Goal: Find specific page/section: Find specific page/section

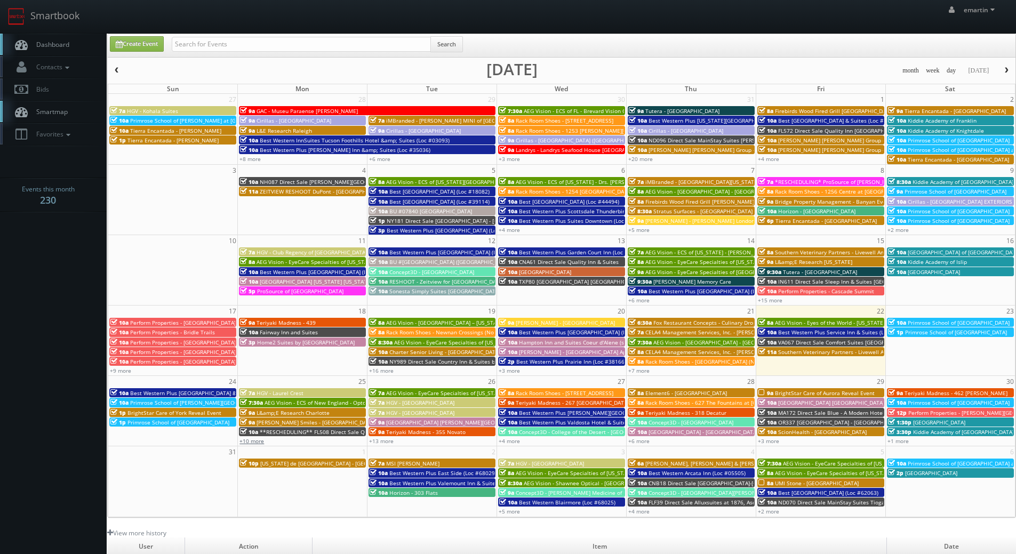
click at [255, 440] on link "+10 more" at bounding box center [252, 440] width 25 height 7
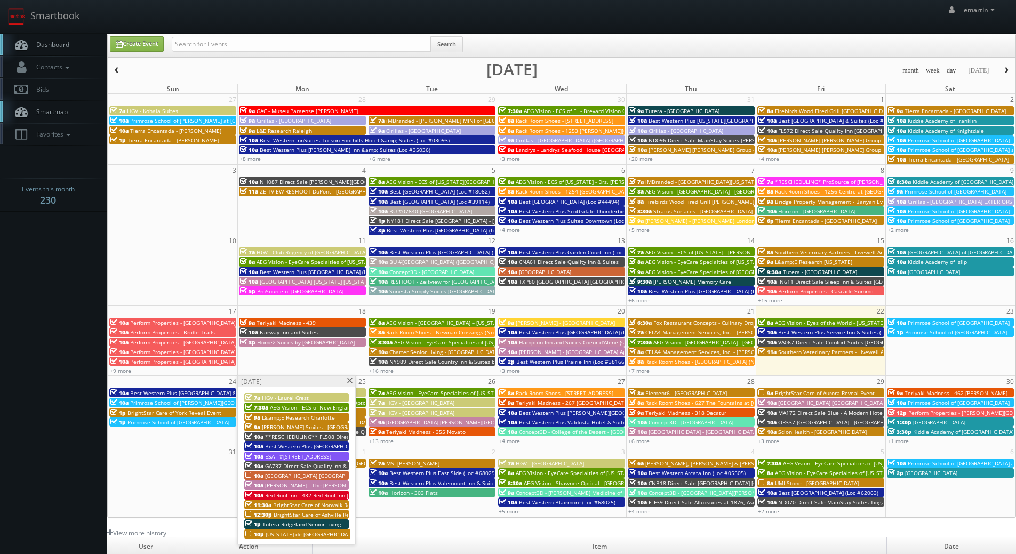
click at [149, 392] on span "Best Western Plus [GEOGRAPHIC_DATA] & Suites (Loc #45093)" at bounding box center [209, 392] width 158 height 7
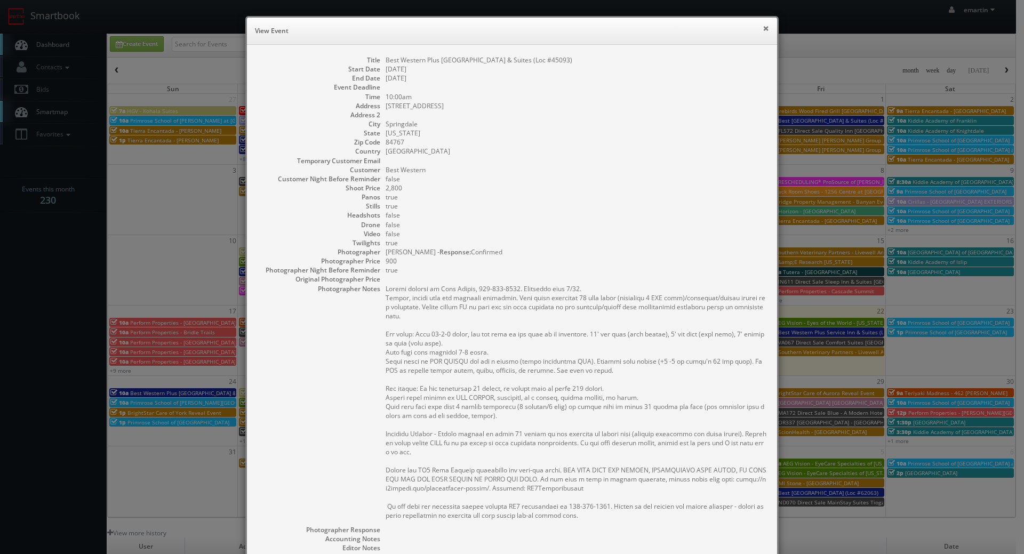
click at [763, 27] on button "×" at bounding box center [766, 28] width 6 height 7
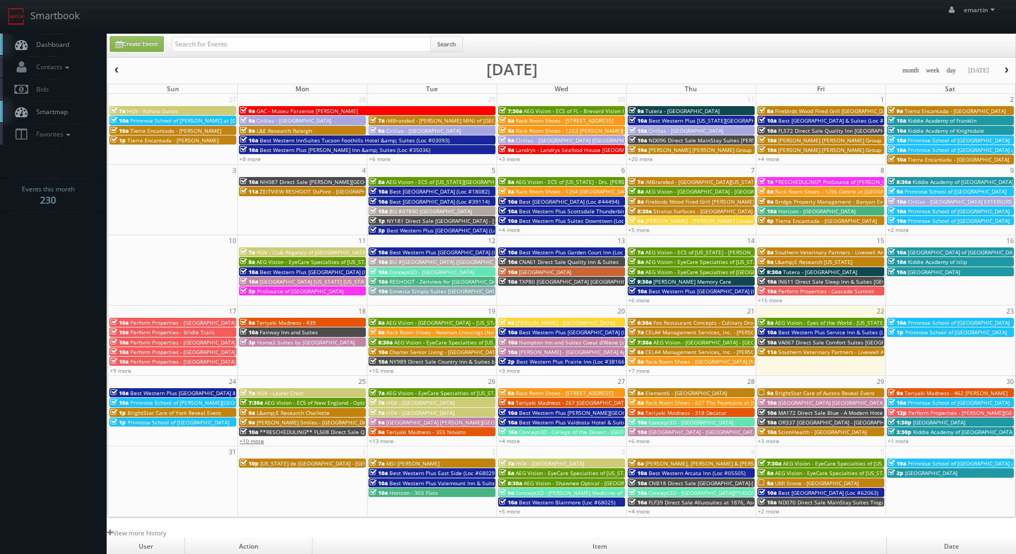
click at [256, 440] on link "+10 more" at bounding box center [252, 440] width 25 height 7
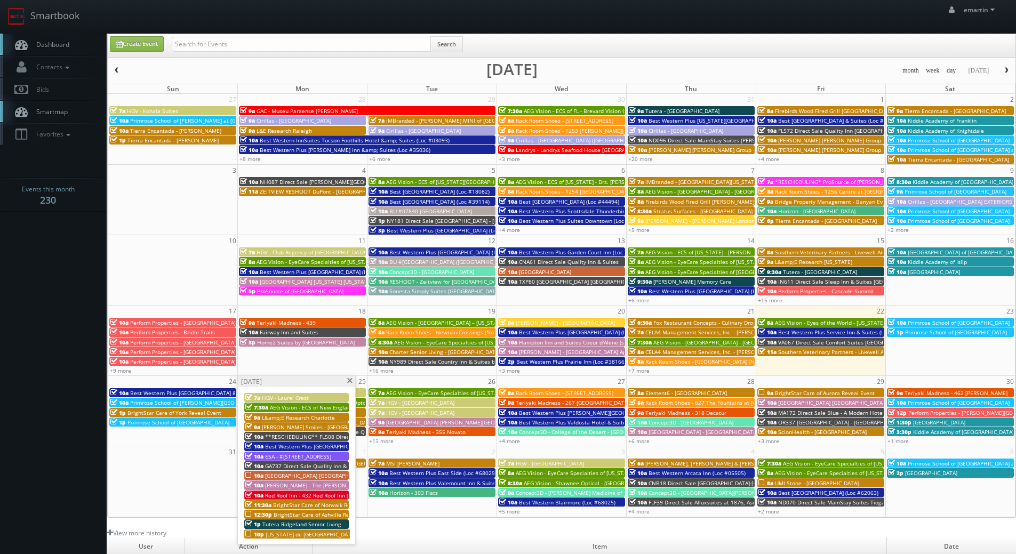
scroll to position [53, 0]
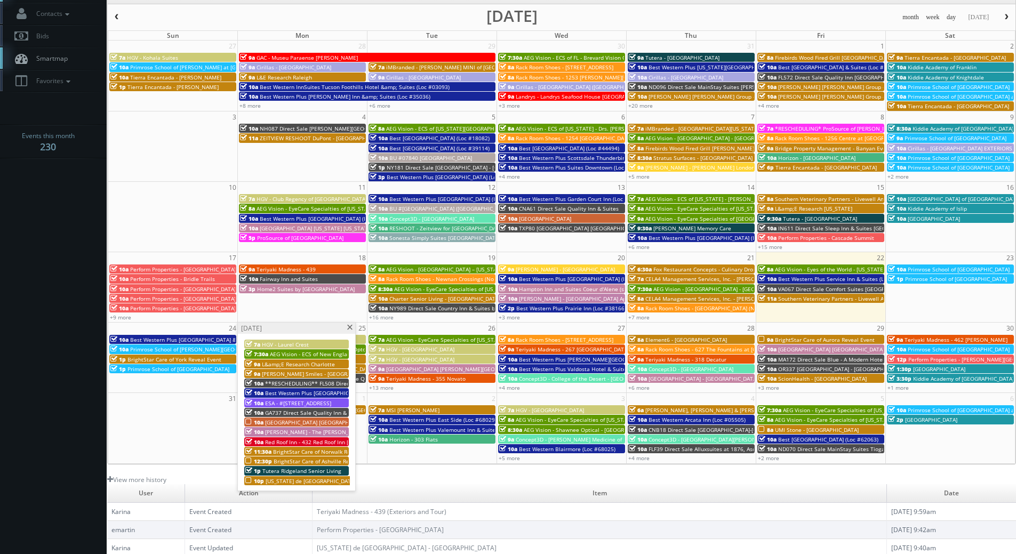
click at [292, 393] on span "Best Western Plus [GEOGRAPHIC_DATA] (Loc #61049)" at bounding box center [332, 392] width 135 height 7
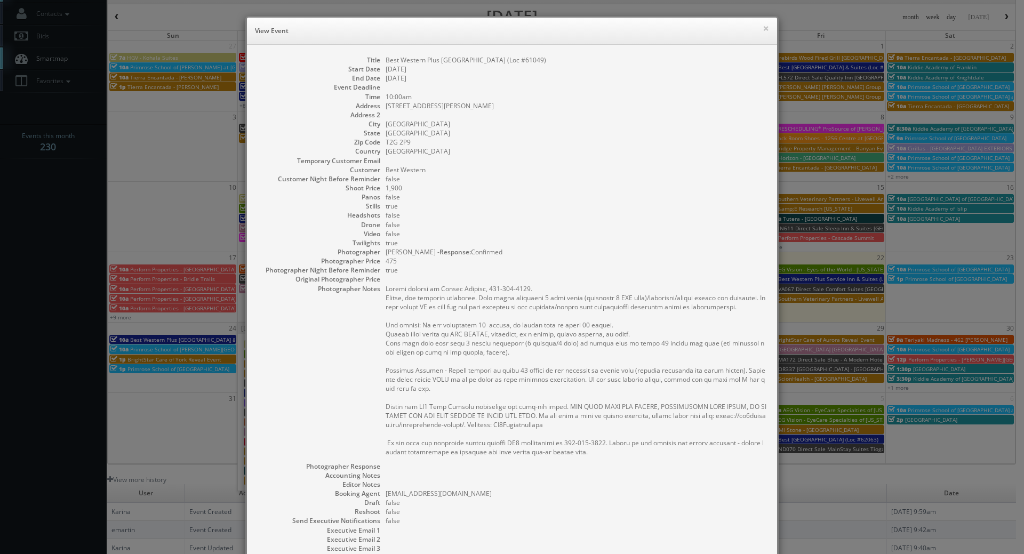
click at [494, 194] on dd "false" at bounding box center [576, 197] width 381 height 9
click at [763, 26] on button "×" at bounding box center [766, 28] width 6 height 7
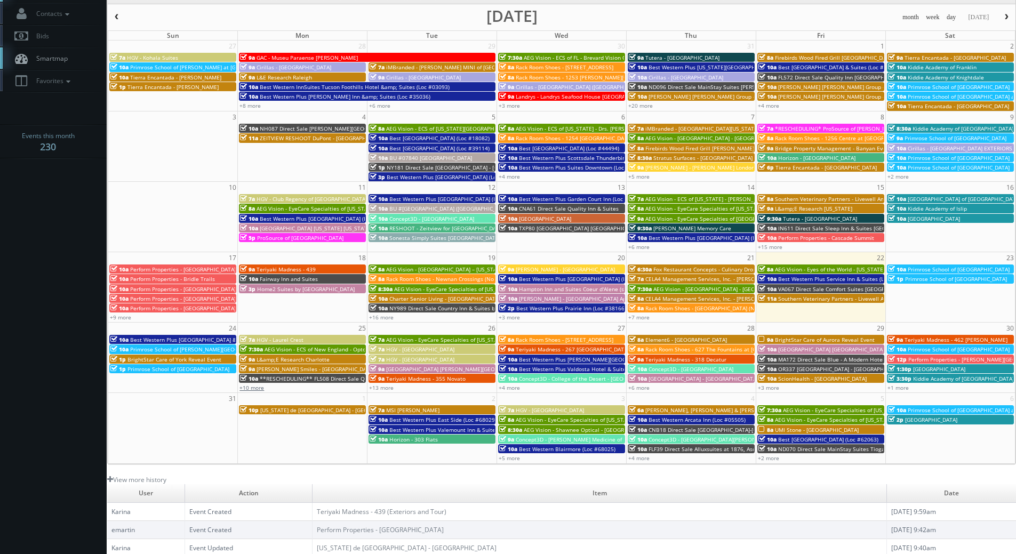
click at [249, 388] on link "+10 more" at bounding box center [252, 387] width 25 height 7
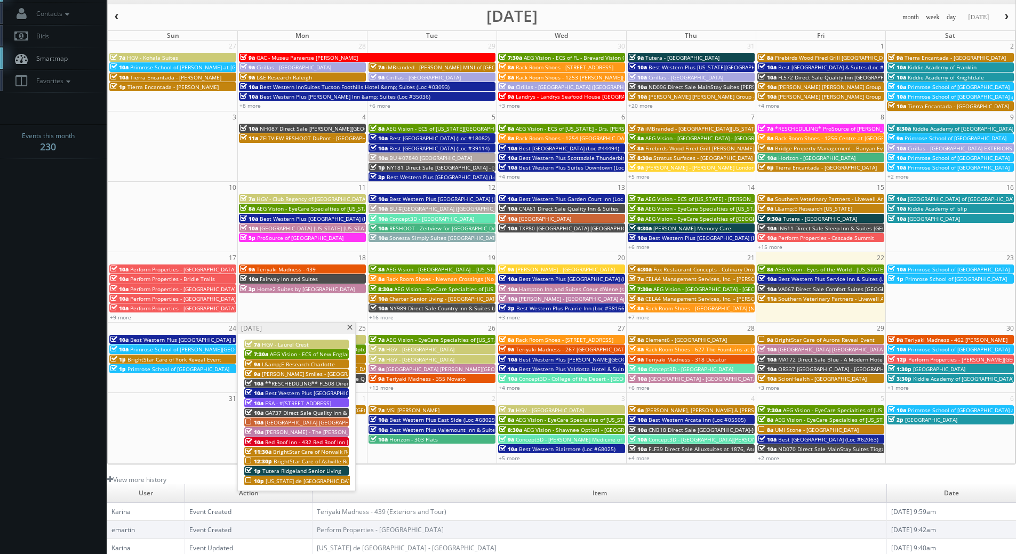
click at [272, 401] on span "ESA - #[STREET_ADDRESS]" at bounding box center [298, 403] width 66 height 7
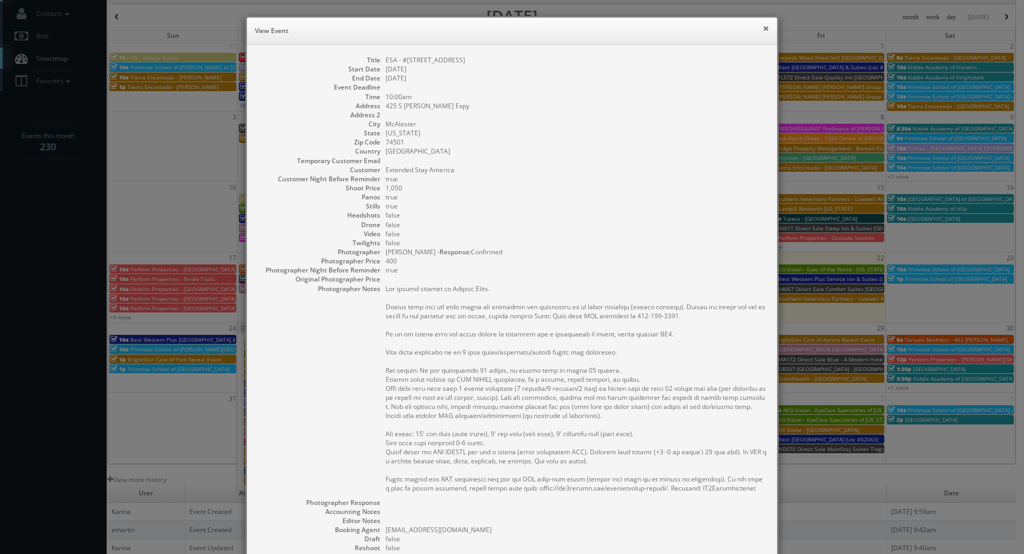
click at [764, 29] on button "×" at bounding box center [766, 28] width 6 height 7
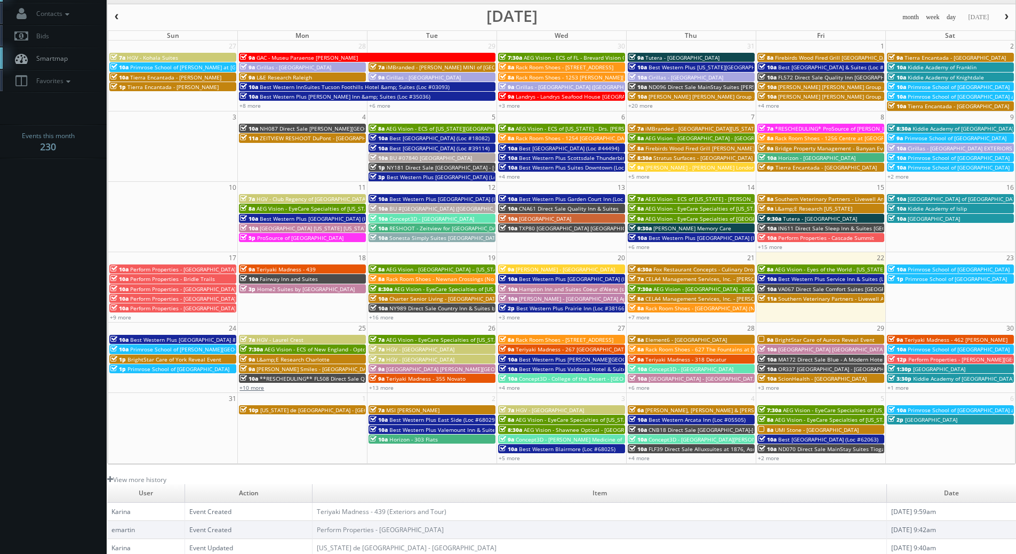
click at [252, 387] on link "+10 more" at bounding box center [252, 387] width 25 height 7
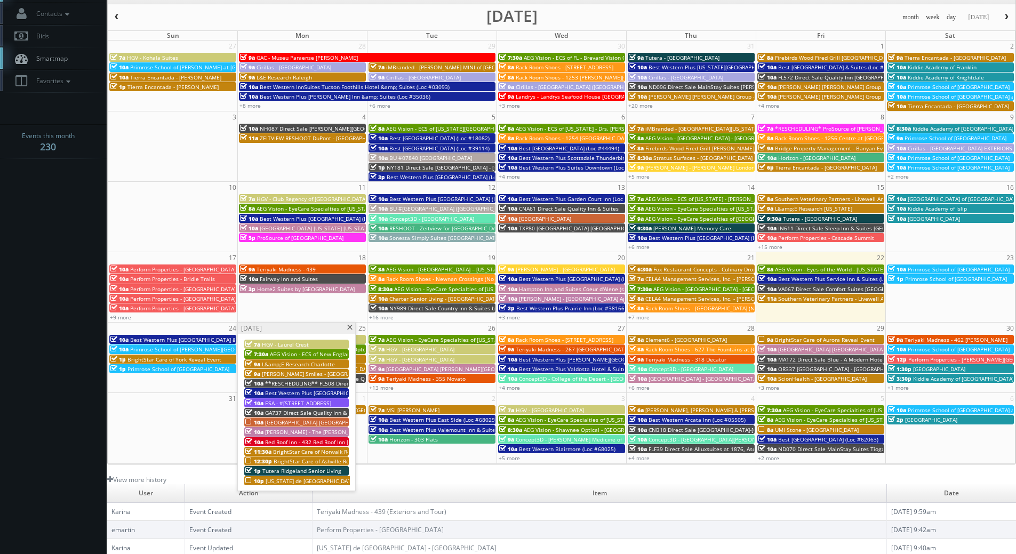
click at [287, 413] on span "GA737 Direct Sale Quality Inn & Suites [GEOGRAPHIC_DATA] [GEOGRAPHIC_DATA] I-75" at bounding box center [374, 412] width 218 height 7
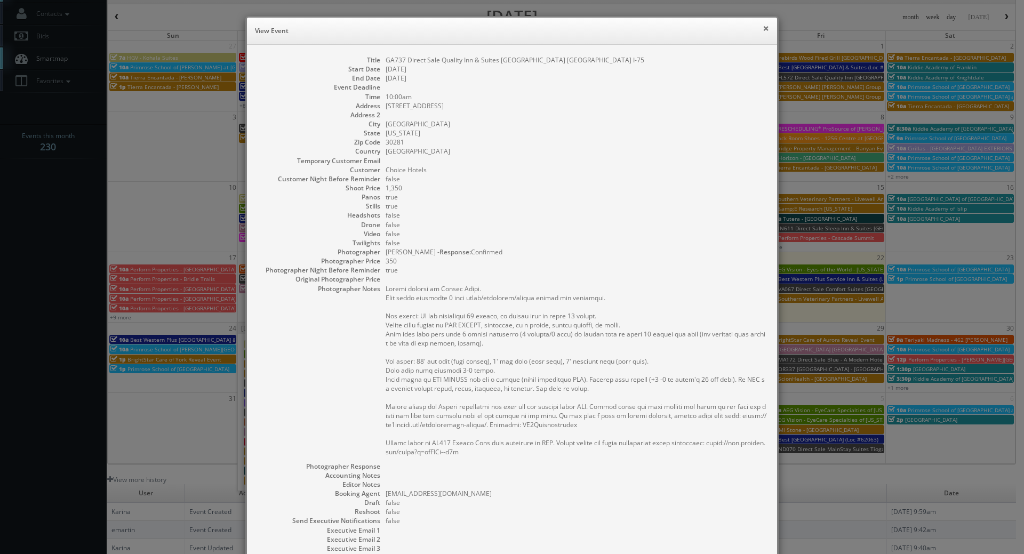
click at [763, 28] on button "×" at bounding box center [766, 28] width 6 height 7
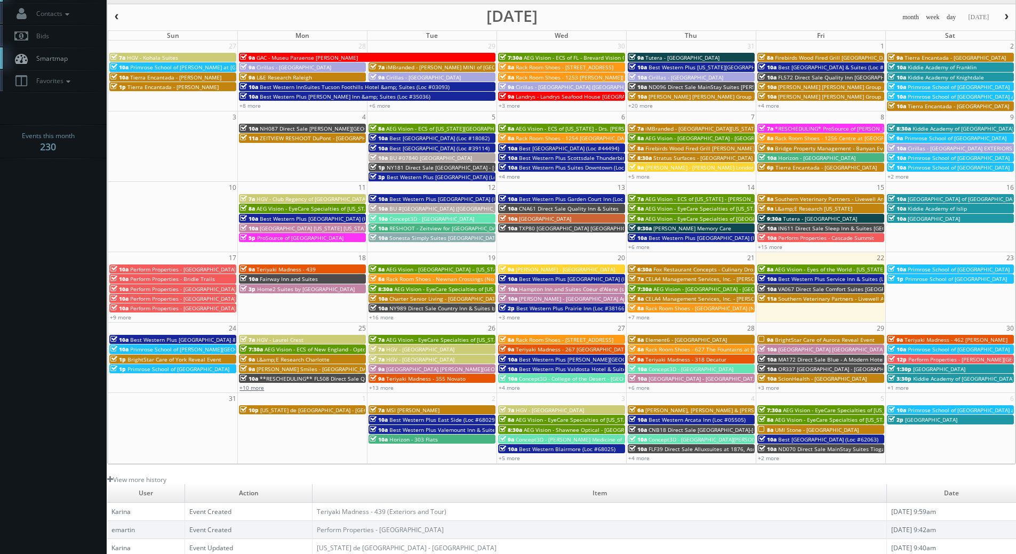
click at [254, 389] on link "+10 more" at bounding box center [252, 387] width 25 height 7
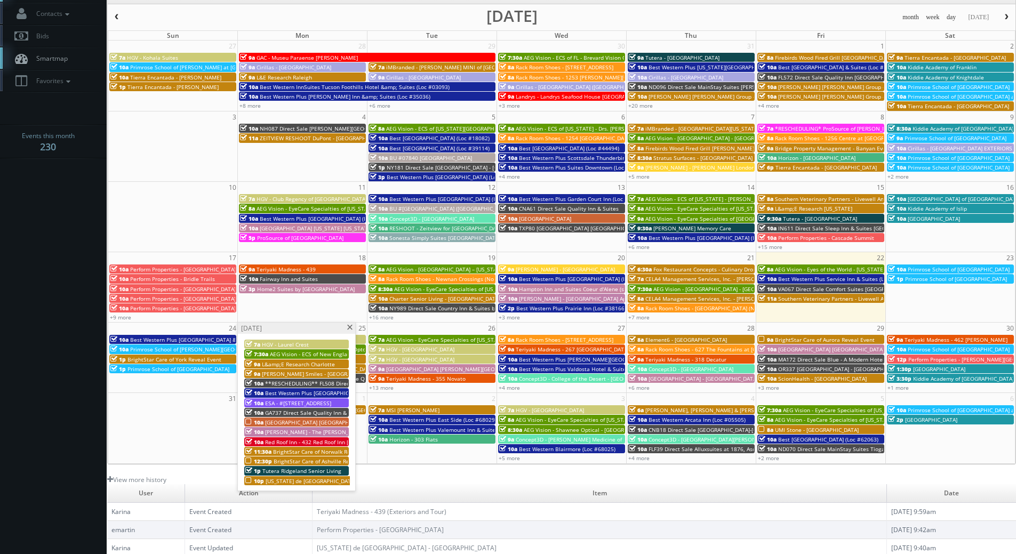
click at [293, 422] on span "[GEOGRAPHIC_DATA] [GEOGRAPHIC_DATA] - [GEOGRAPHIC_DATA]" at bounding box center [346, 422] width 163 height 7
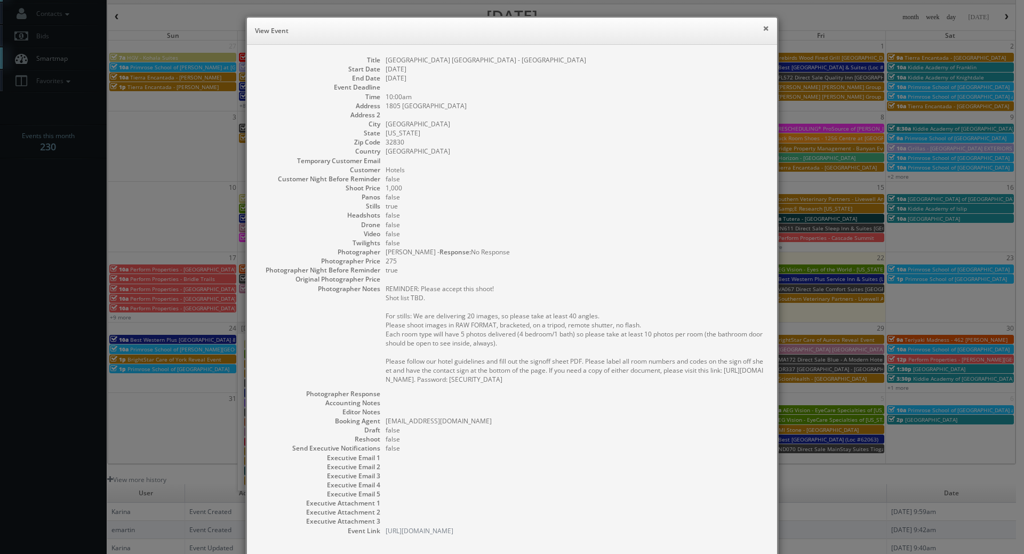
click at [763, 27] on button "×" at bounding box center [766, 28] width 6 height 7
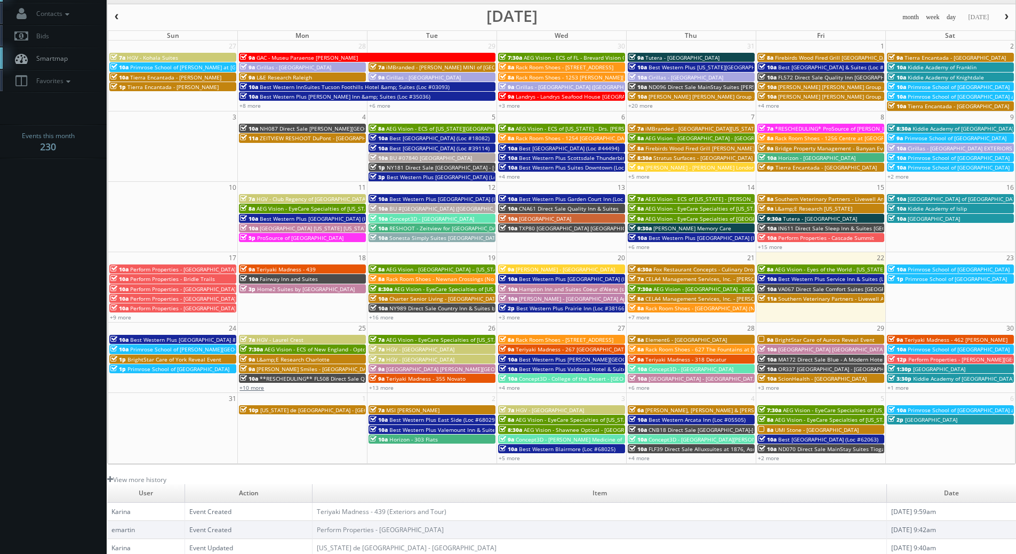
click at [256, 387] on link "+10 more" at bounding box center [252, 387] width 25 height 7
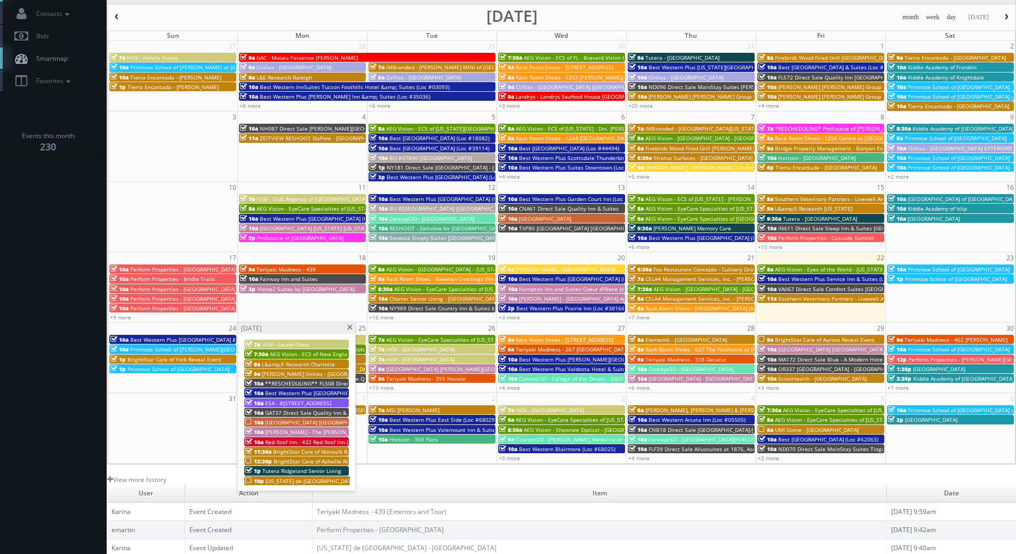
scroll to position [160, 0]
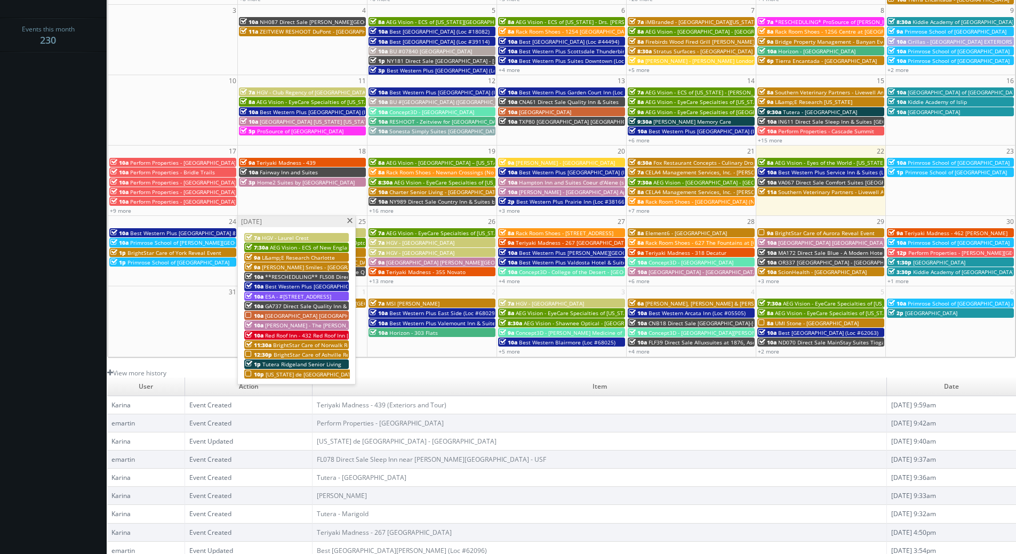
click at [348, 223] on span at bounding box center [349, 221] width 7 height 6
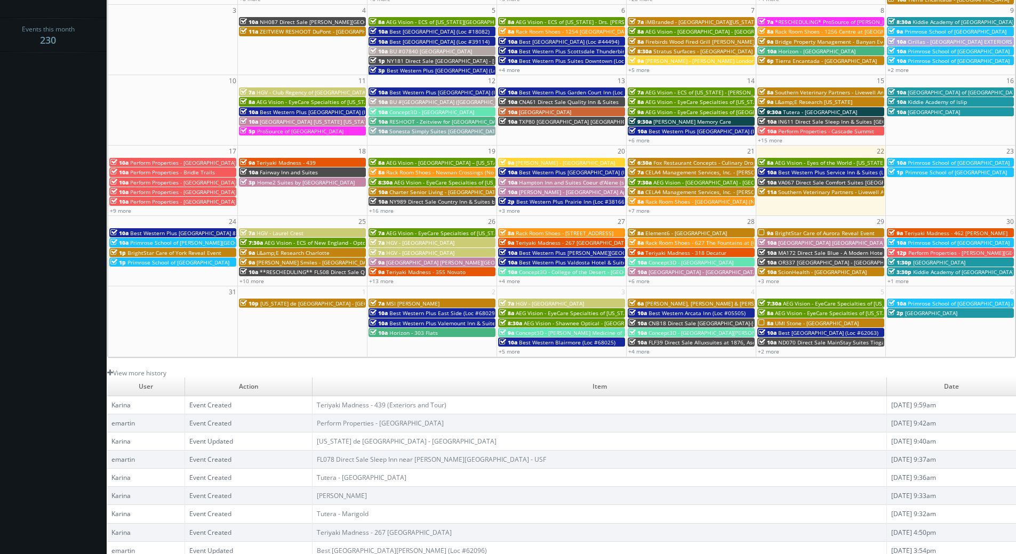
scroll to position [0, 0]
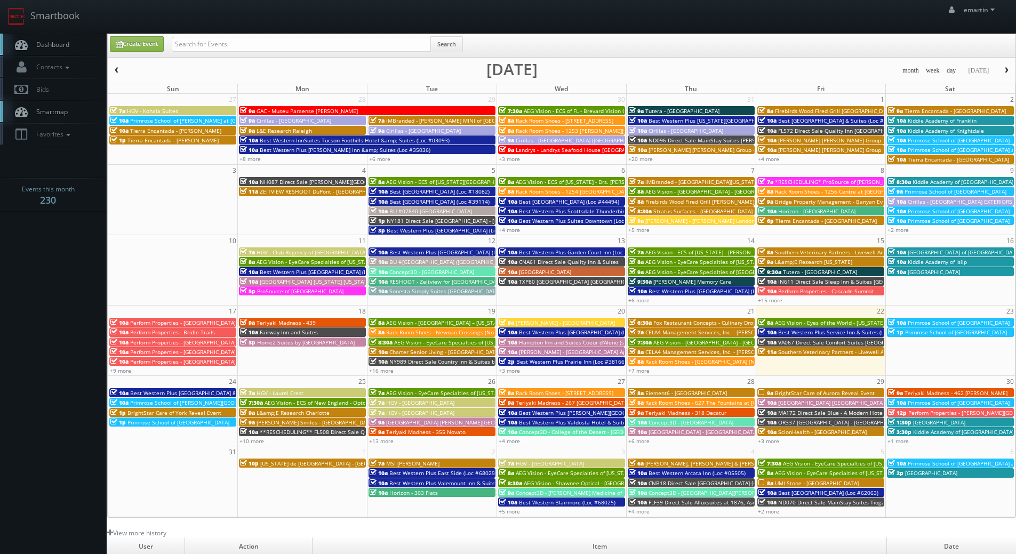
click at [55, 38] on link "Dashboard" at bounding box center [53, 45] width 107 height 22
click at [48, 46] on span "Dashboard" at bounding box center [50, 44] width 38 height 9
